Goal: Information Seeking & Learning: Understand process/instructions

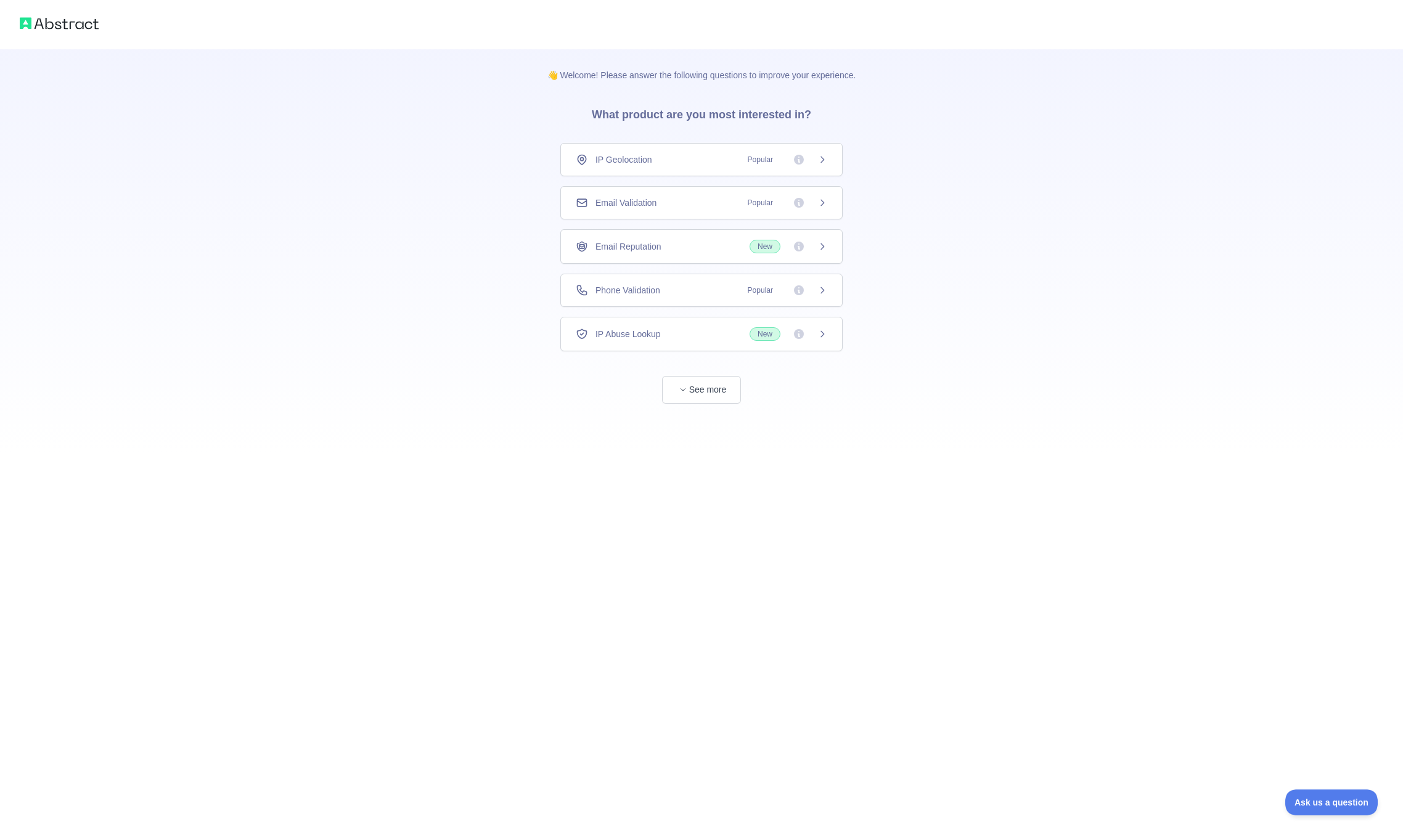
click at [658, 378] on span "See more" at bounding box center [701, 377] width 282 height 52
click at [672, 382] on button "See more" at bounding box center [702, 390] width 79 height 28
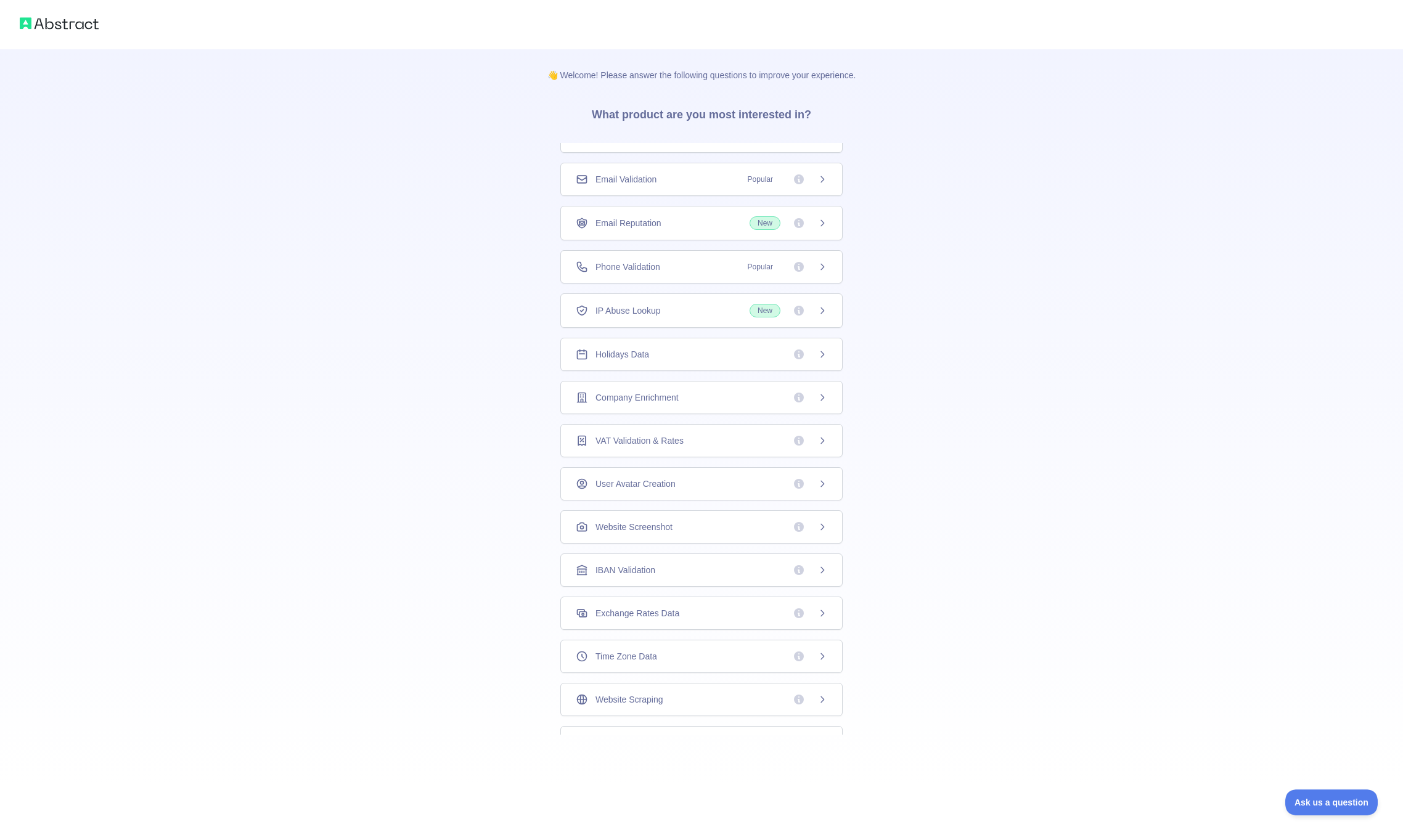
scroll to position [23, 0]
click at [690, 401] on div "Company Enrichment" at bounding box center [701, 397] width 252 height 12
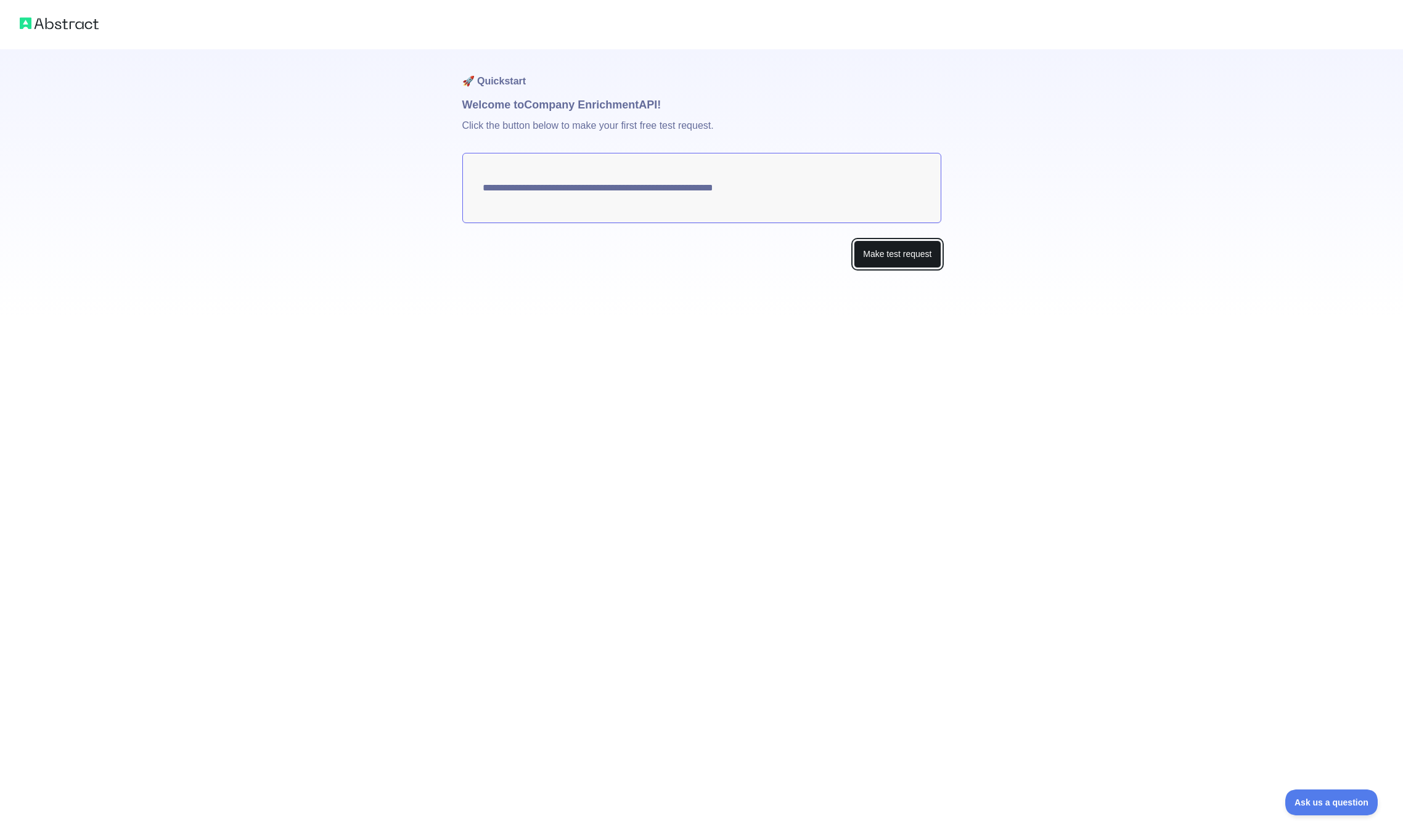
click at [880, 265] on button "Make test request" at bounding box center [897, 254] width 87 height 28
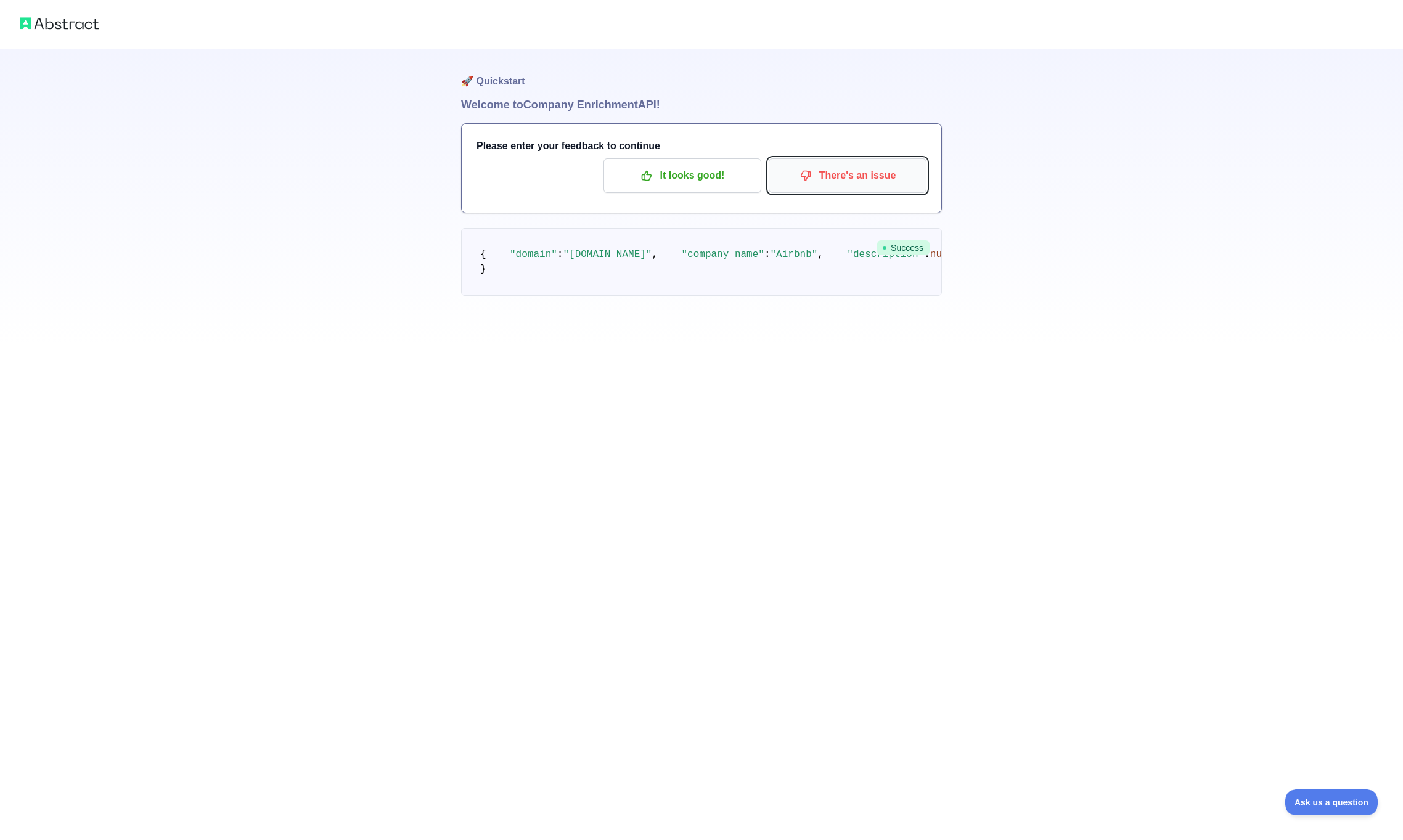
click at [836, 184] on p "There's an issue" at bounding box center [848, 175] width 139 height 21
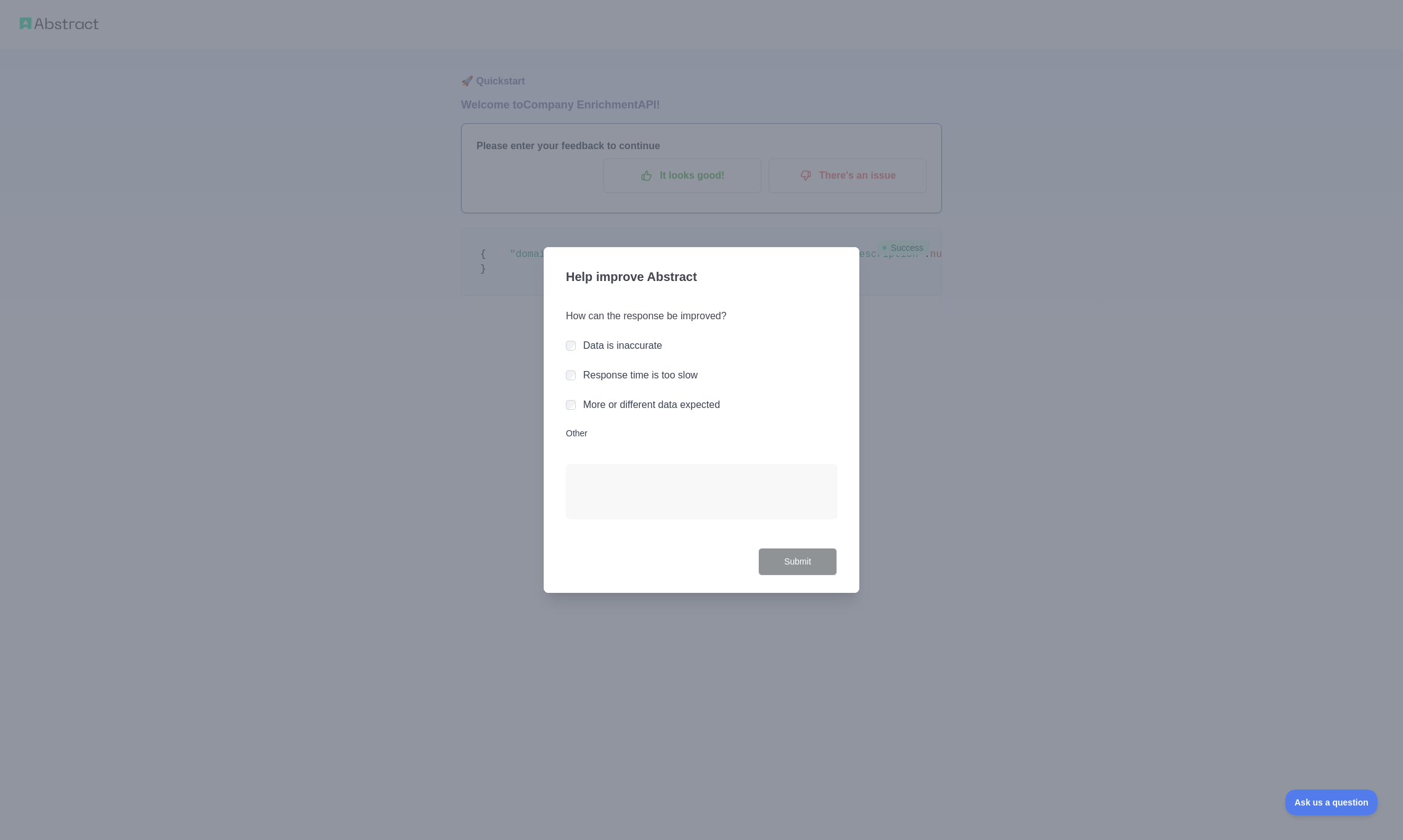
click at [640, 404] on label "More or different data expected" at bounding box center [652, 405] width 137 height 11
click at [650, 500] on textarea "Other" at bounding box center [702, 491] width 271 height 55
type textarea "**********"
click at [800, 558] on button "Submit" at bounding box center [798, 562] width 79 height 28
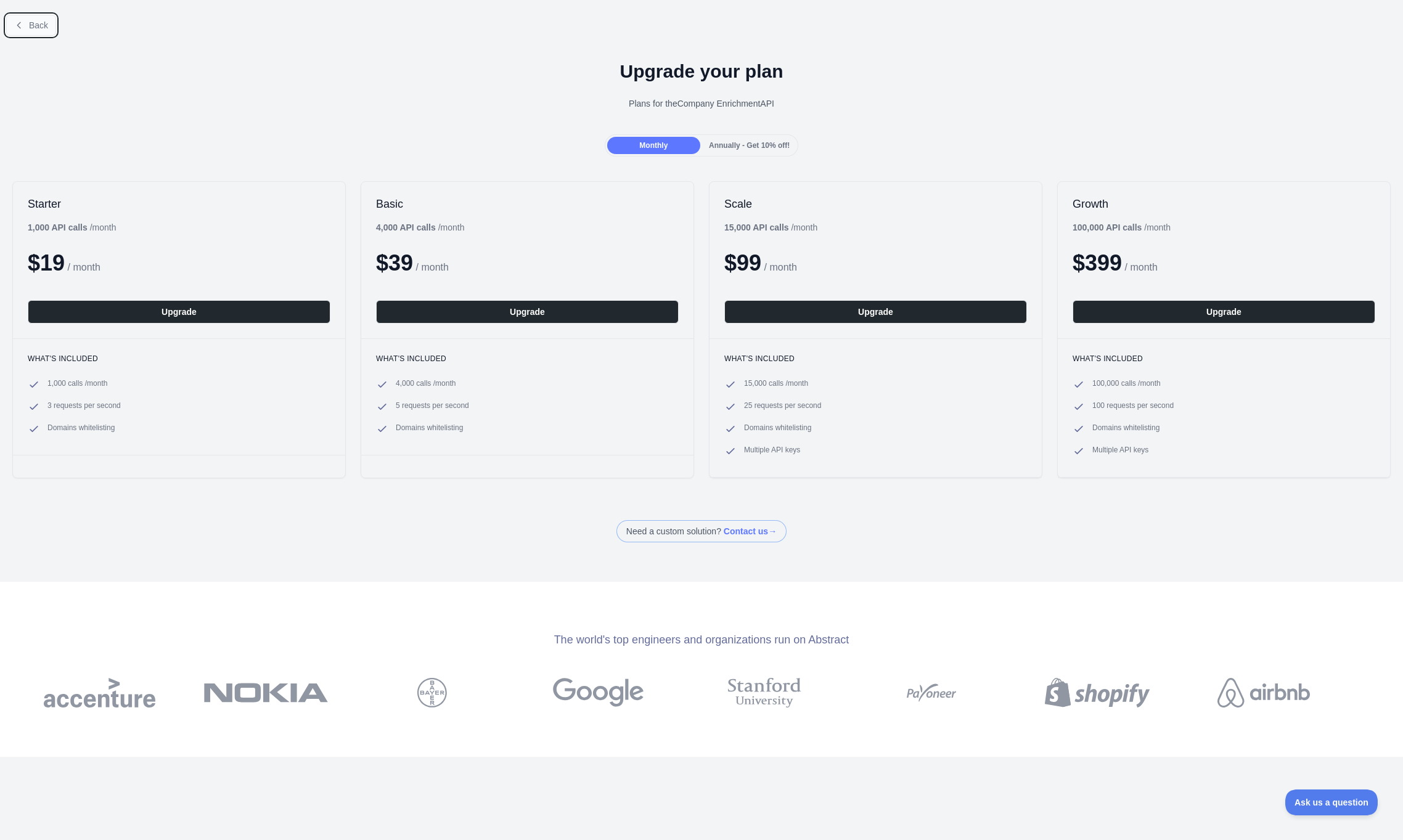
click at [34, 24] on span "Back" at bounding box center [38, 25] width 19 height 10
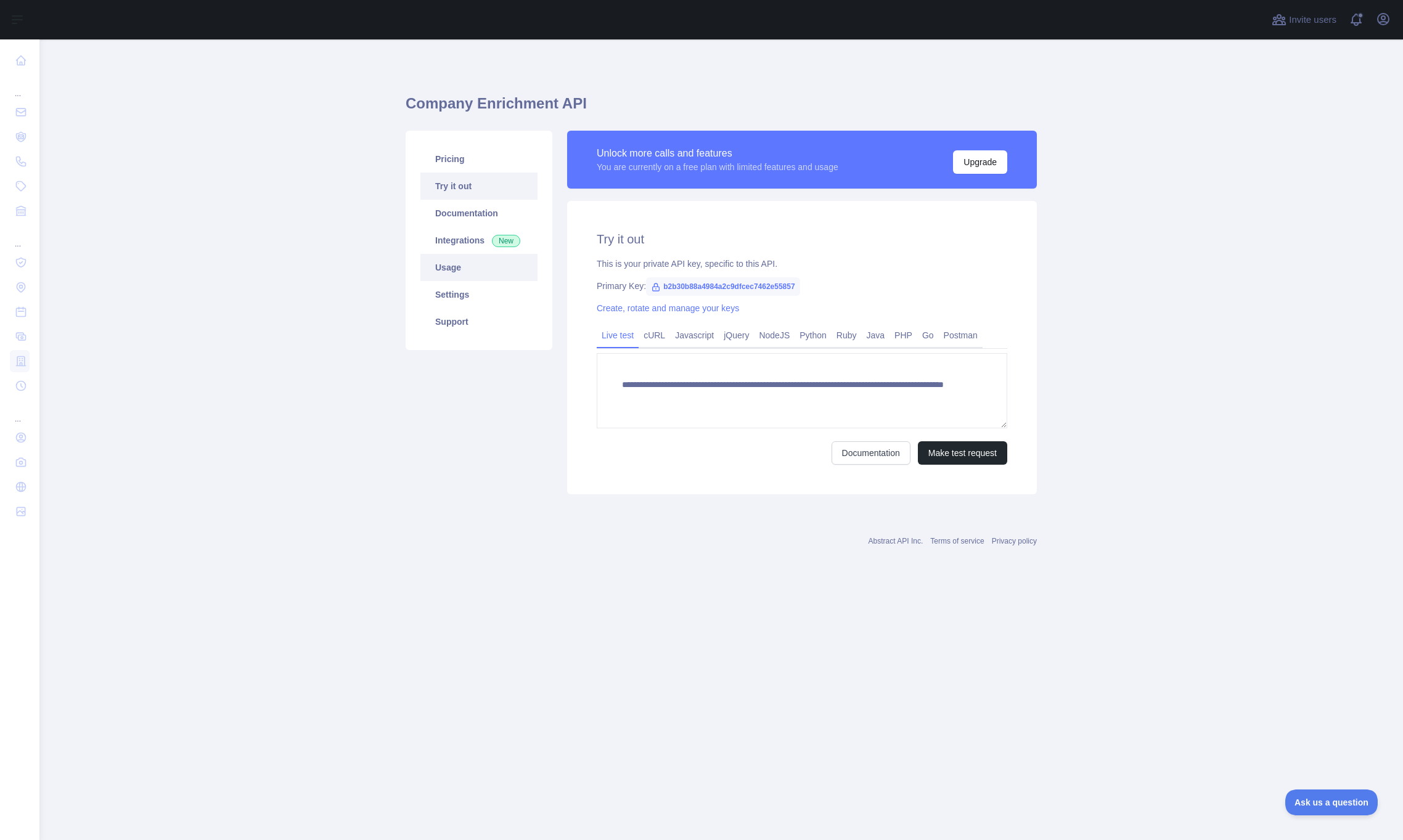
click at [453, 271] on link "Usage" at bounding box center [479, 268] width 117 height 27
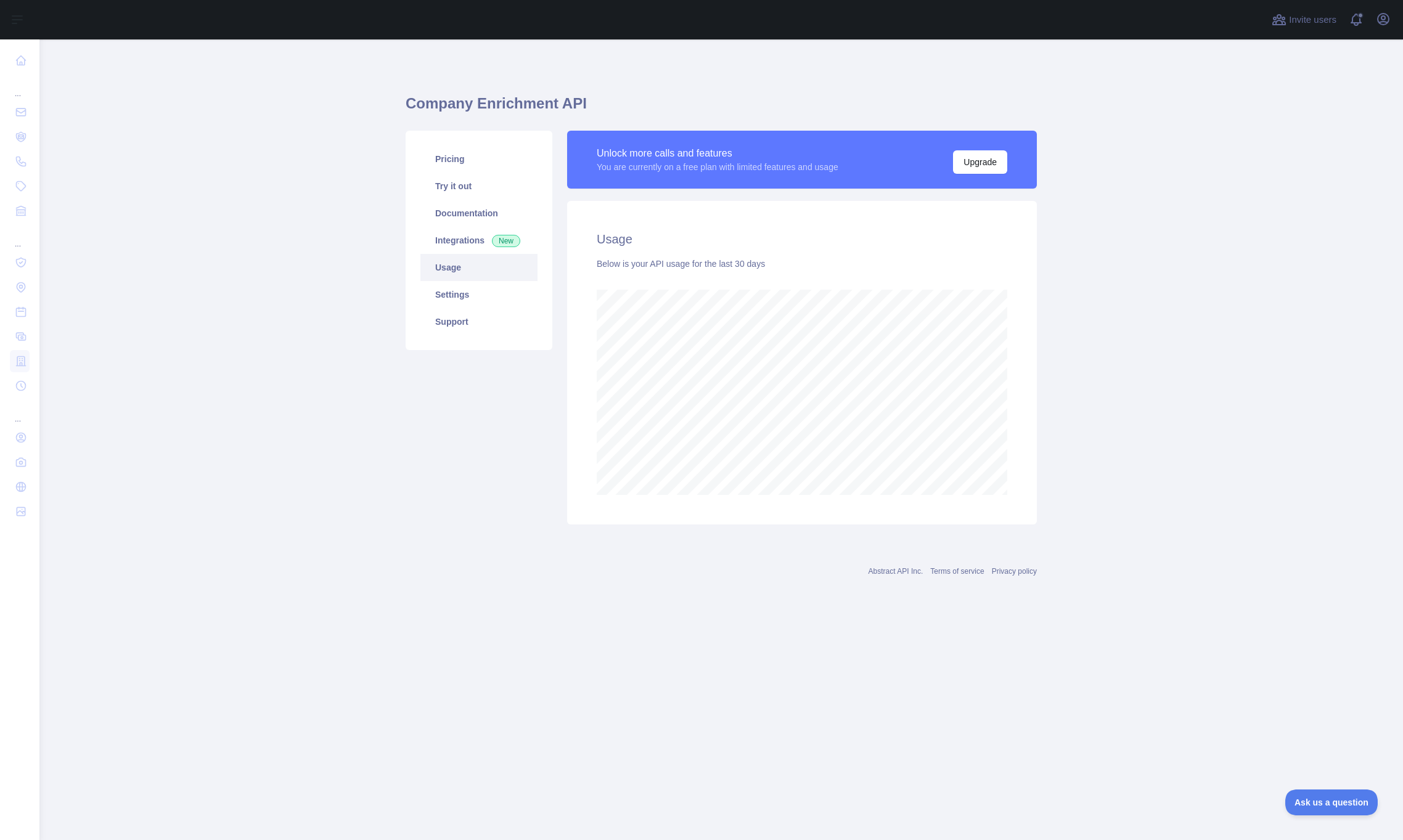
scroll to position [801, 1364]
click at [457, 184] on link "Try it out" at bounding box center [479, 187] width 117 height 27
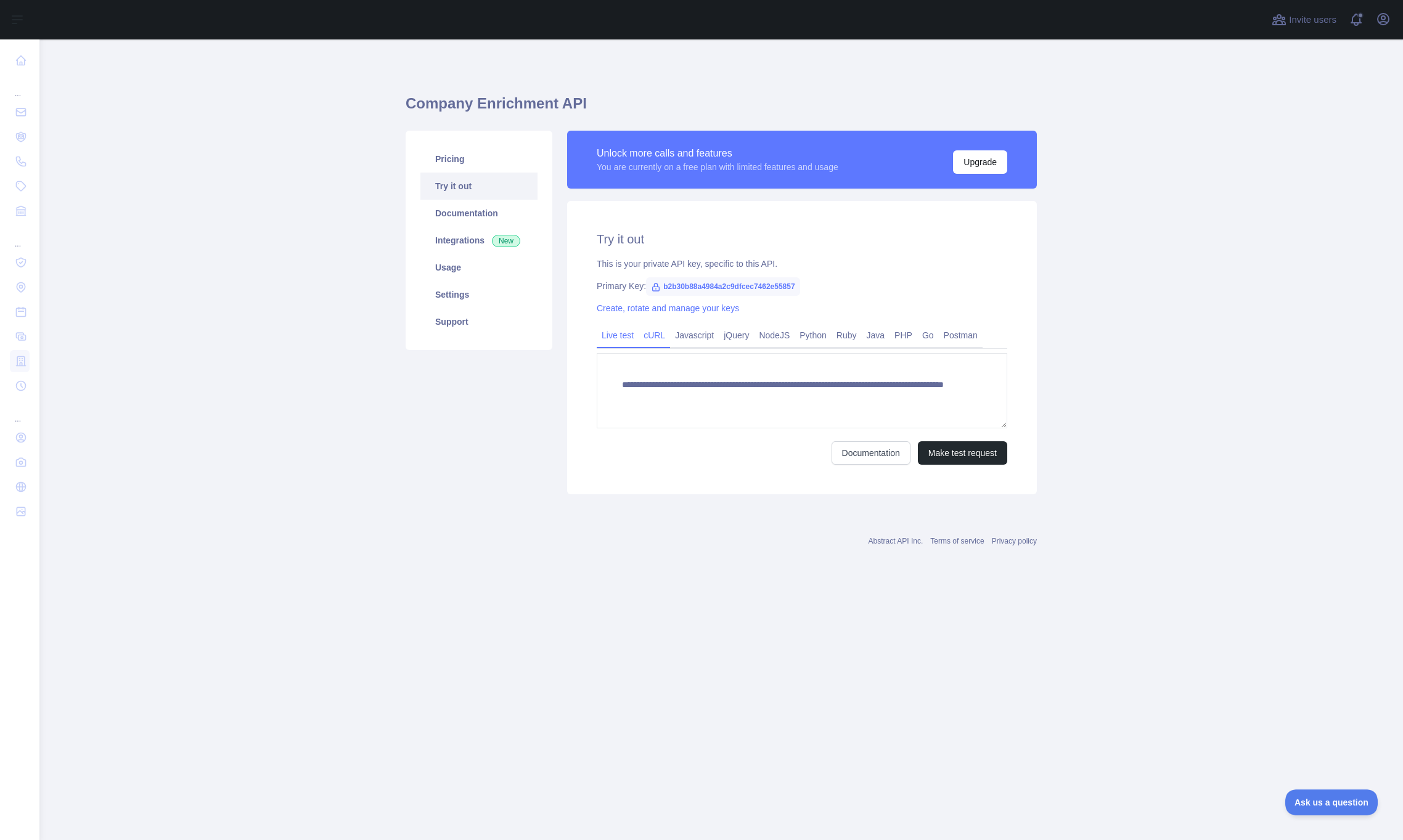
click at [654, 336] on link "cURL" at bounding box center [654, 335] width 32 height 19
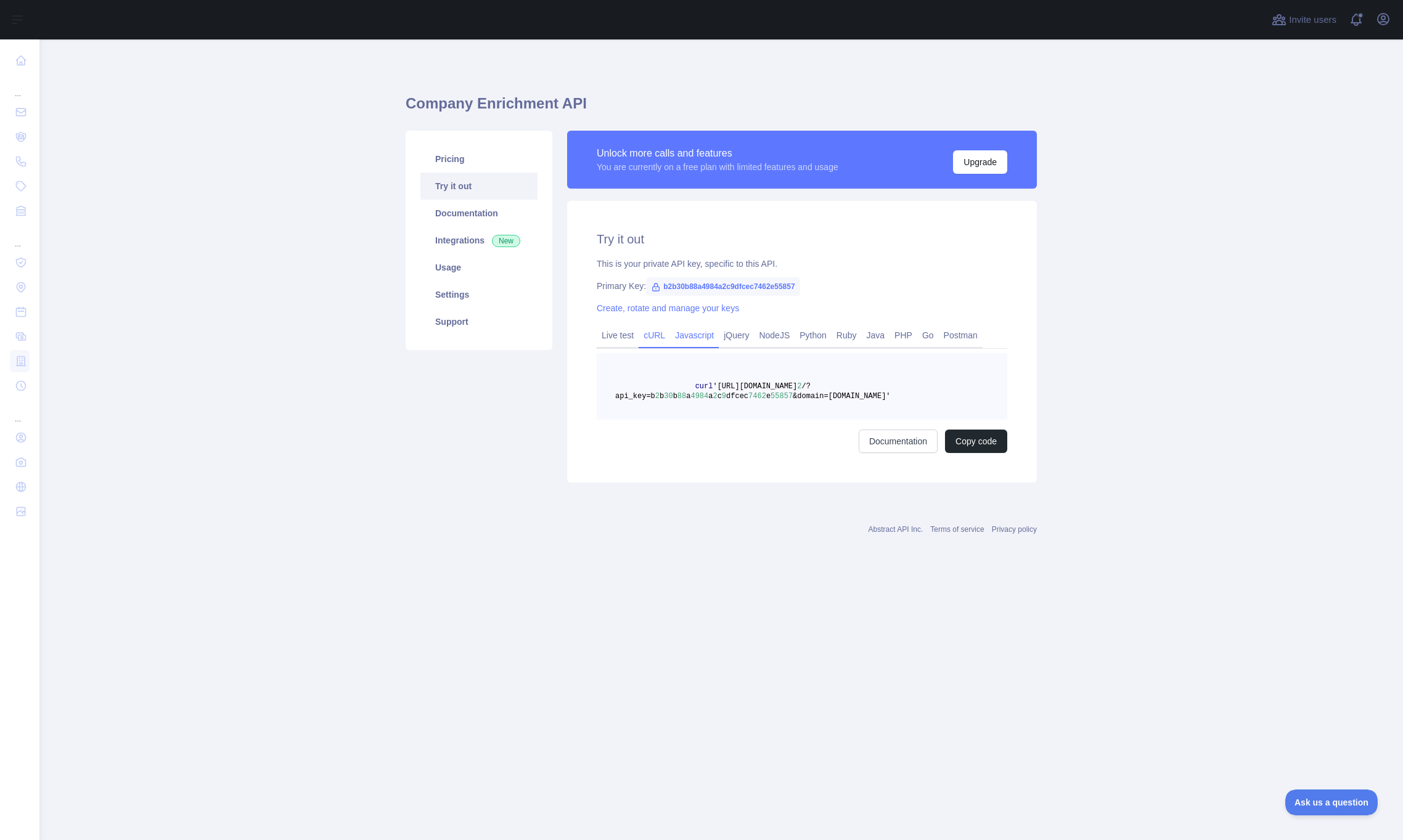
click at [693, 336] on link "Javascript" at bounding box center [695, 335] width 49 height 19
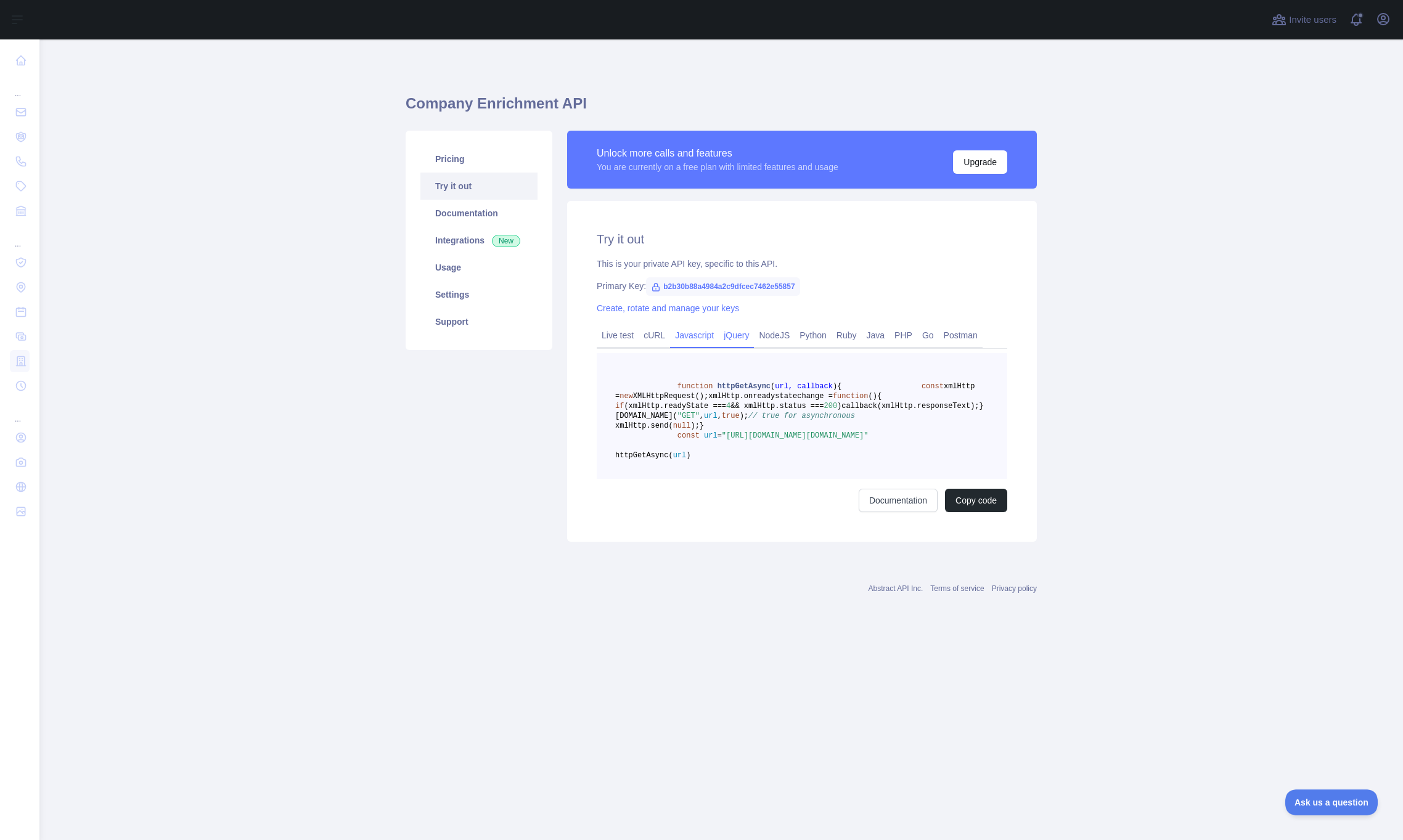
click at [743, 337] on link "jQuery" at bounding box center [736, 335] width 35 height 19
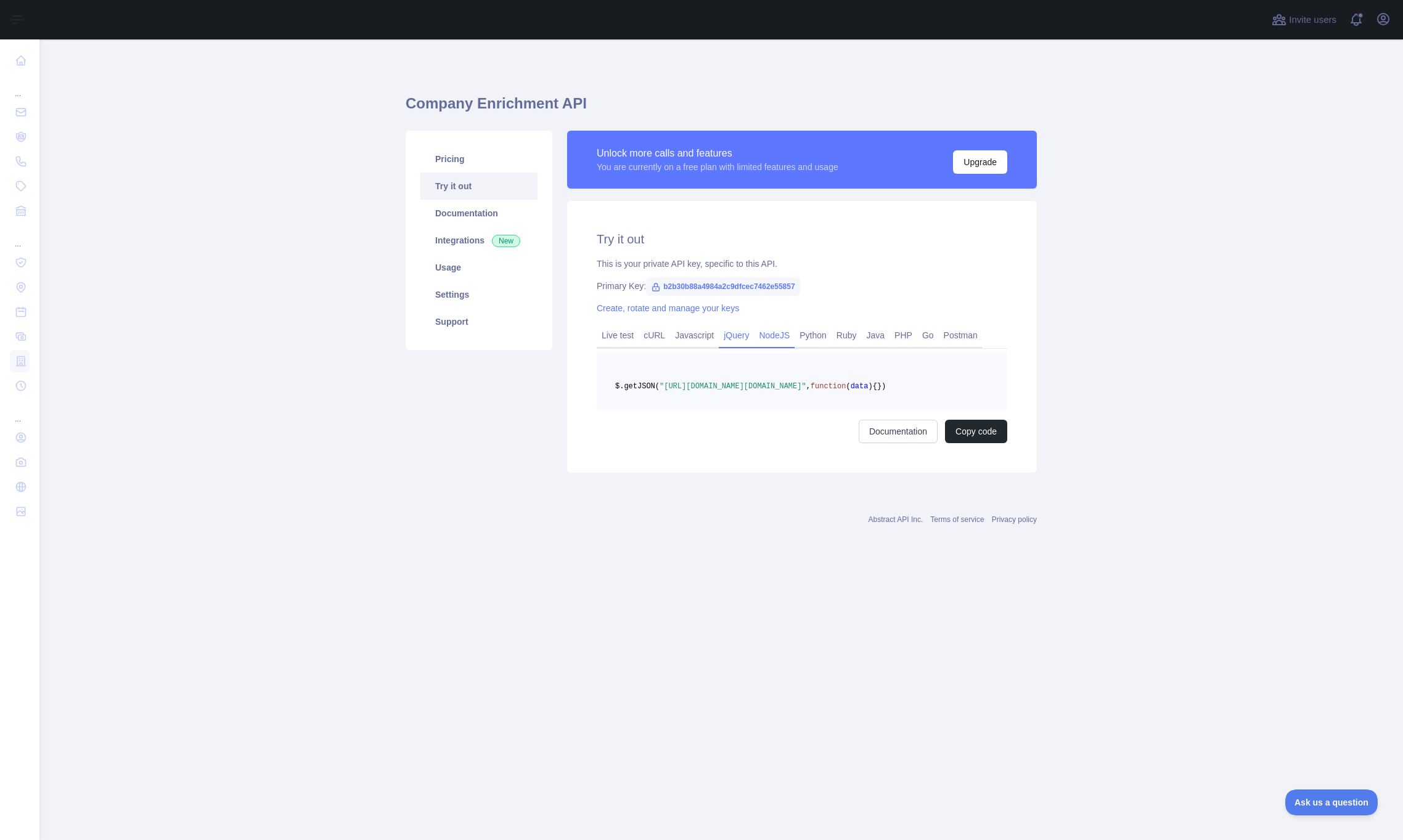
click at [780, 336] on link "NodeJS" at bounding box center [774, 335] width 41 height 19
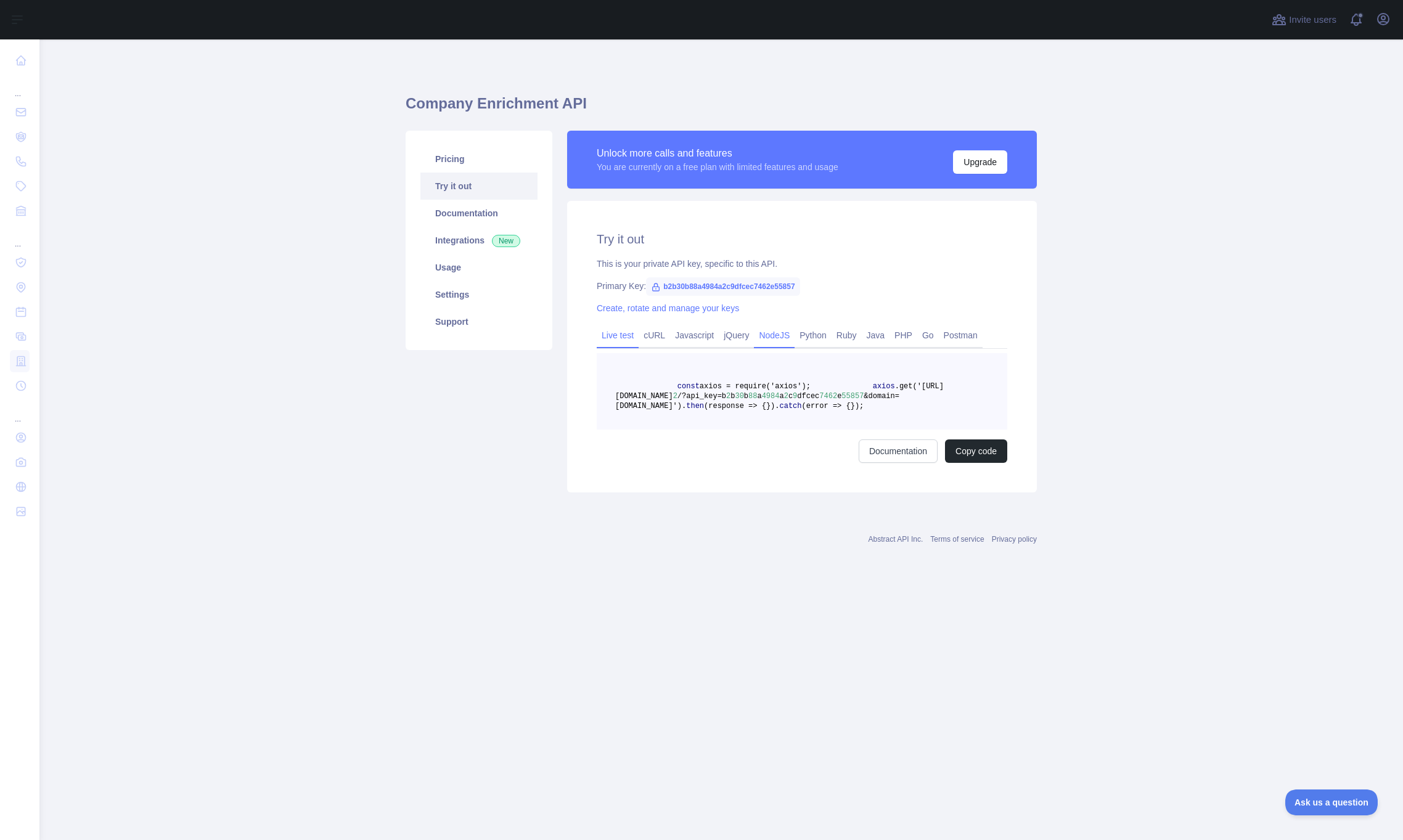
click at [632, 336] on link "Live test" at bounding box center [618, 335] width 42 height 19
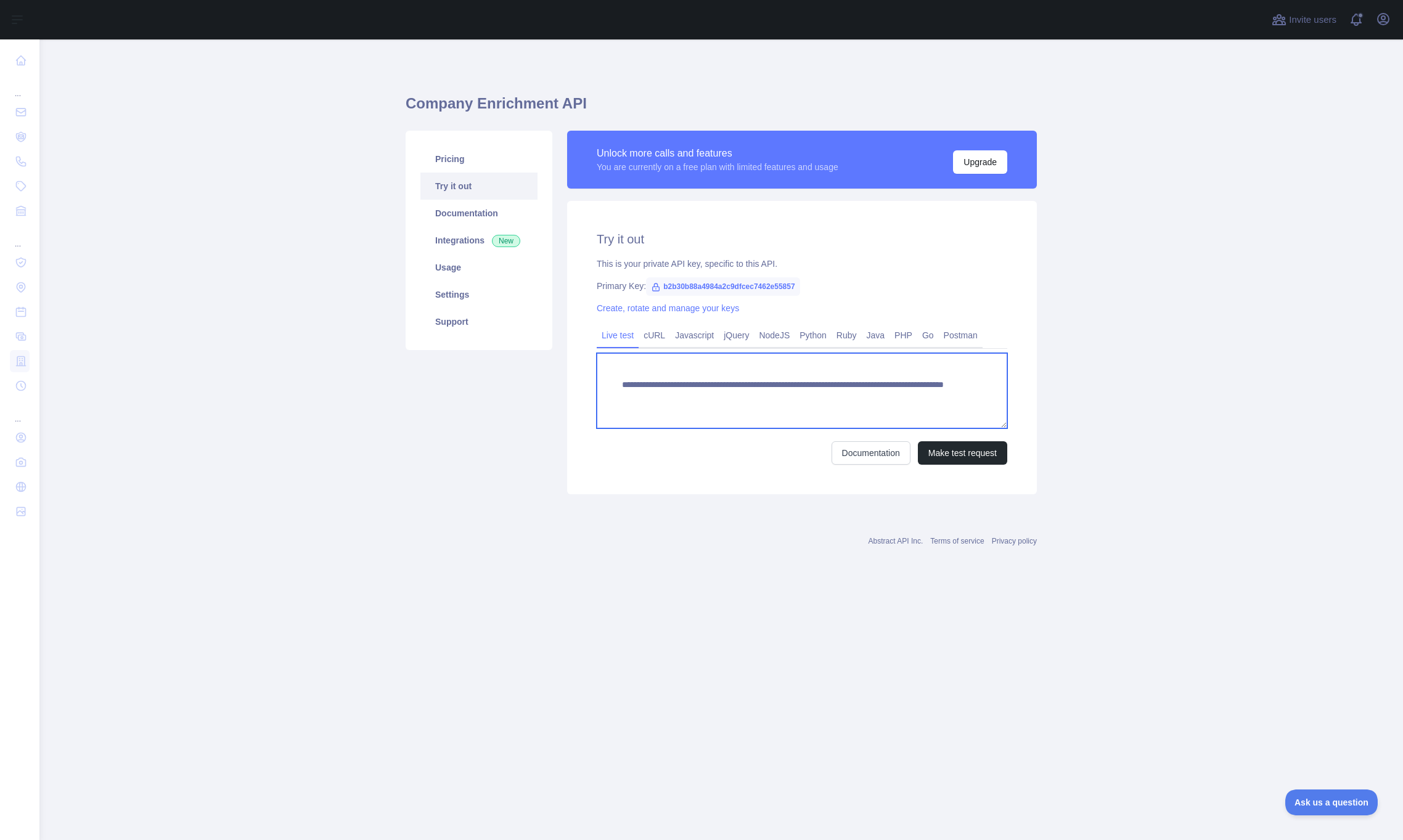
drag, startPoint x: 861, startPoint y: 396, endPoint x: 908, endPoint y: 398, distance: 47.0
click at [908, 398] on textarea "**********" at bounding box center [802, 390] width 410 height 75
type textarea "**********"
click at [962, 450] on button "Make test request" at bounding box center [962, 453] width 90 height 24
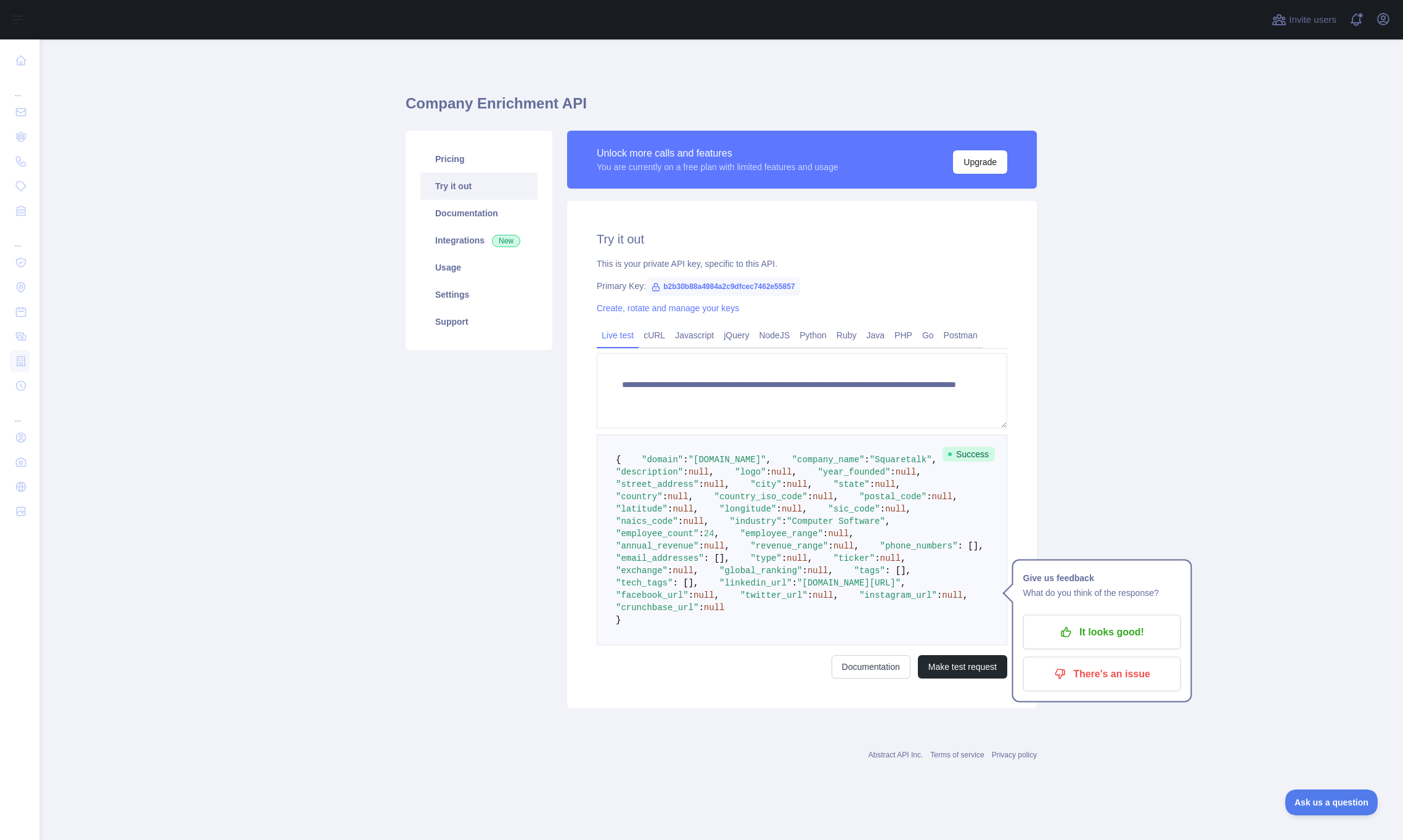
click at [1100, 311] on main "**********" at bounding box center [721, 440] width 1364 height 801
